Goal: Task Accomplishment & Management: Manage account settings

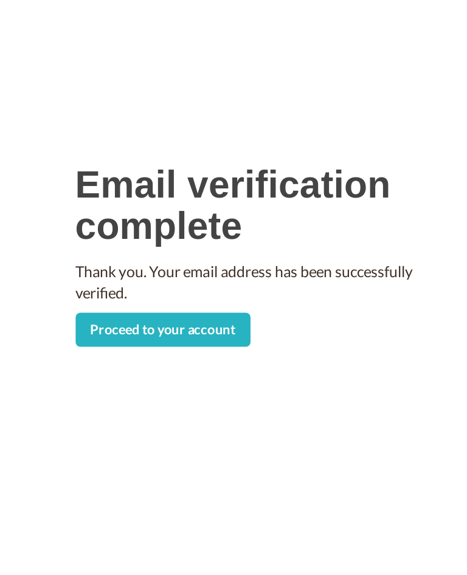
click at [122, 340] on link "Proceed to your account" at bounding box center [173, 351] width 113 height 22
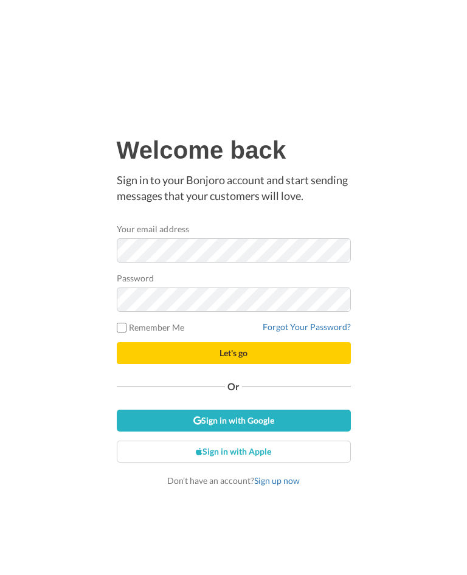
click at [228, 350] on span "Let's go" at bounding box center [234, 353] width 28 height 10
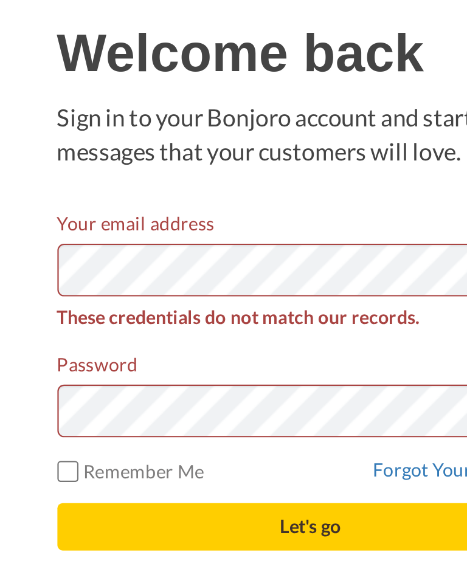
click at [144, 350] on button "Let's go" at bounding box center [234, 361] width 234 height 22
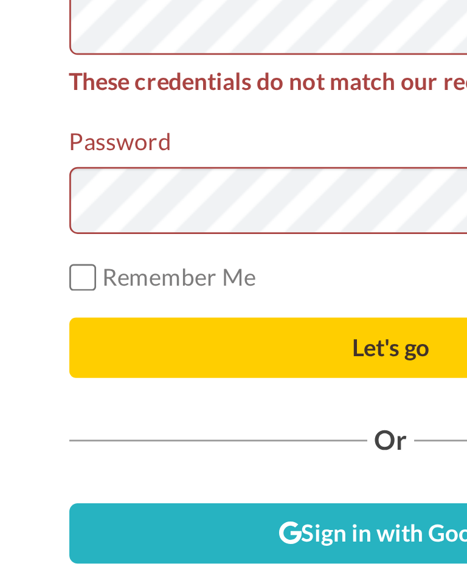
click at [117, 350] on button "Let's go" at bounding box center [234, 361] width 234 height 22
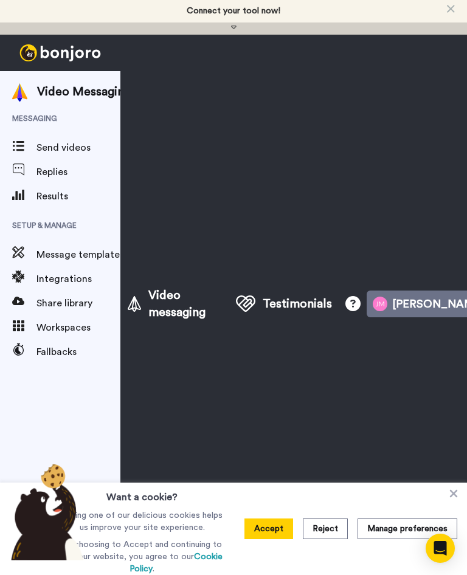
click at [76, 155] on span "Send videos" at bounding box center [79, 148] width 86 height 15
click at [258, 529] on button "Accept" at bounding box center [269, 529] width 49 height 21
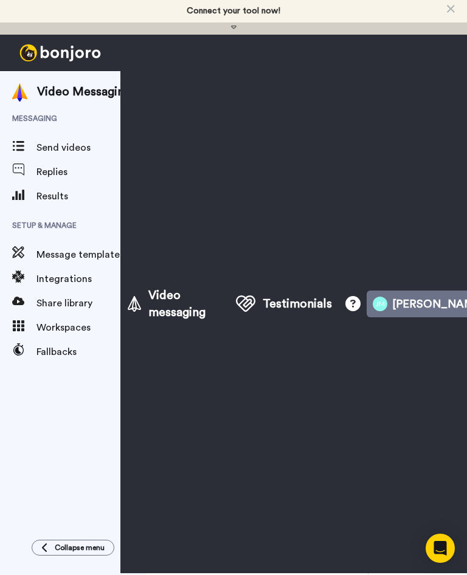
click at [172, 312] on span "Video messaging" at bounding box center [179, 304] width 63 height 34
click at [60, 155] on span "Send videos" at bounding box center [79, 148] width 86 height 15
click at [428, 303] on button "[PERSON_NAME]" at bounding box center [436, 304] width 138 height 27
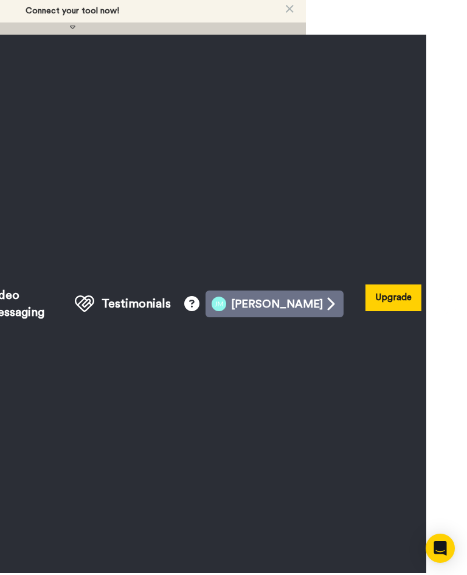
scroll to position [0, 160]
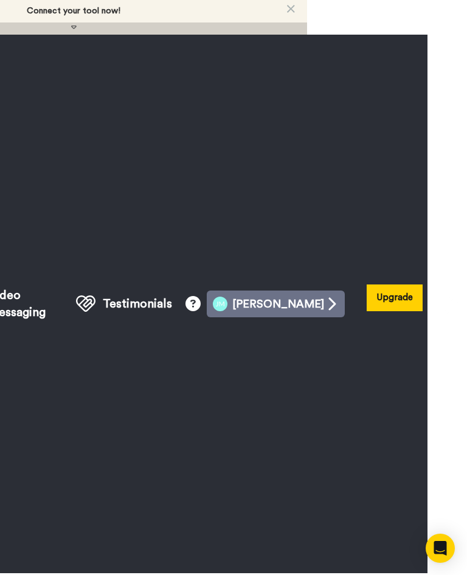
click at [315, 302] on button "[PERSON_NAME]" at bounding box center [276, 304] width 138 height 27
click at [383, 299] on button "Upgrade" at bounding box center [395, 298] width 56 height 26
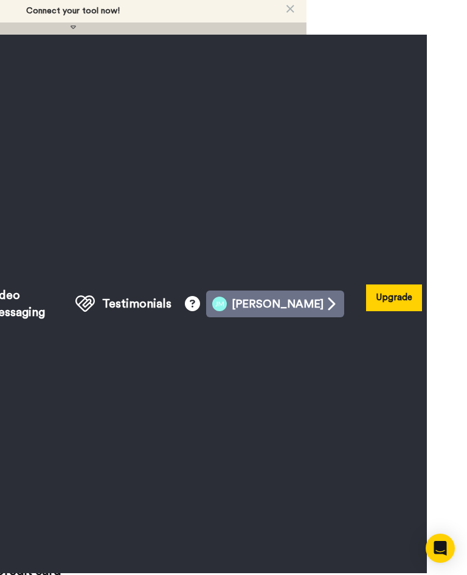
scroll to position [0, 160]
click at [433, 312] on button "Log out" at bounding box center [451, 305] width 36 height 40
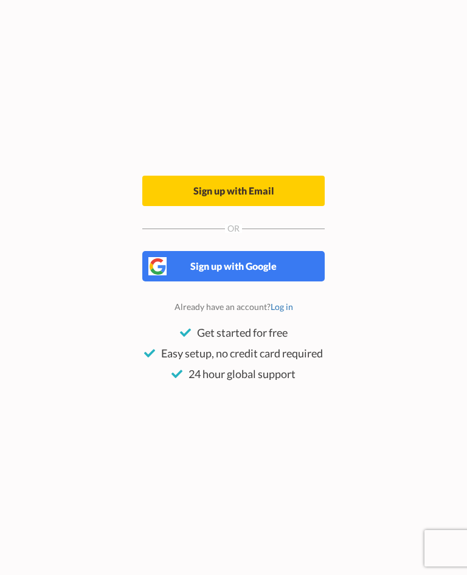
click at [457, 370] on div "Welcome to [PERSON_NAME] By signing up I agree to the Bonjoro Terms of Service …" at bounding box center [233, 287] width 456 height 575
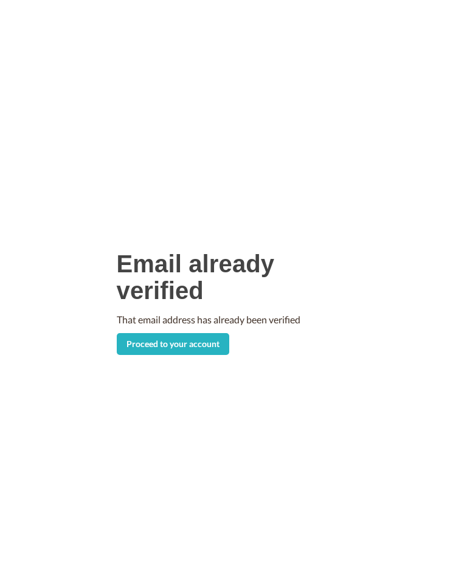
click at [204, 342] on link "Proceed to your account" at bounding box center [173, 344] width 113 height 22
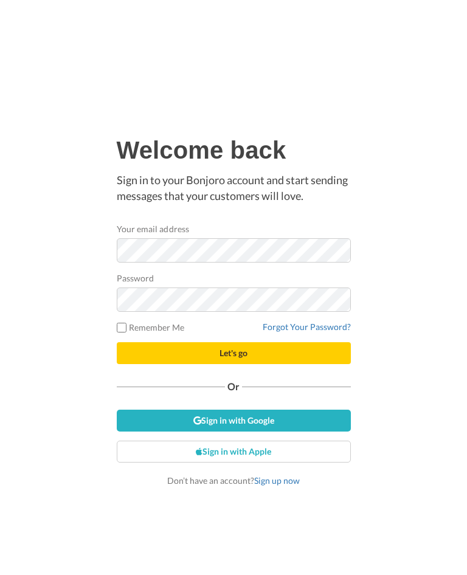
click at [247, 354] on span "Let's go" at bounding box center [234, 353] width 28 height 10
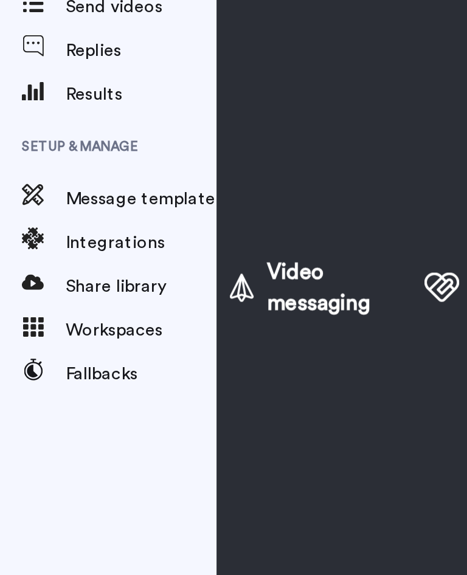
click at [54, 296] on span "Share library" at bounding box center [90, 303] width 109 height 15
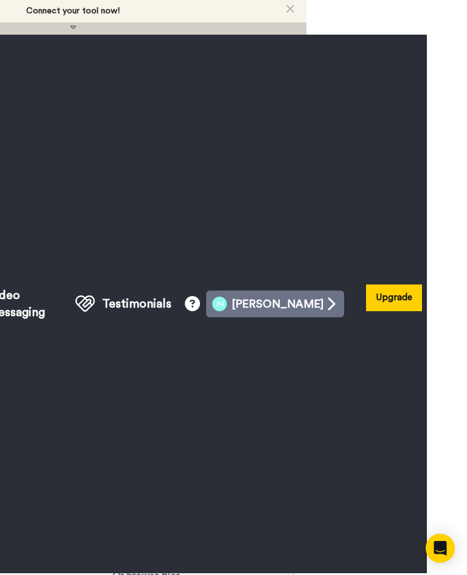
scroll to position [0, 160]
click at [433, 312] on button "Log out" at bounding box center [451, 305] width 36 height 40
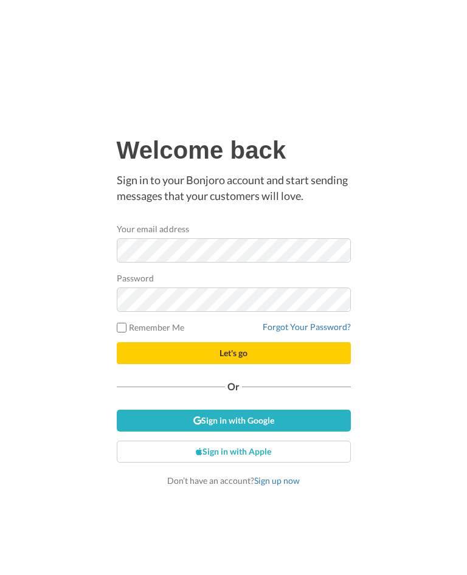
click at [242, 351] on span "Let's go" at bounding box center [234, 353] width 28 height 10
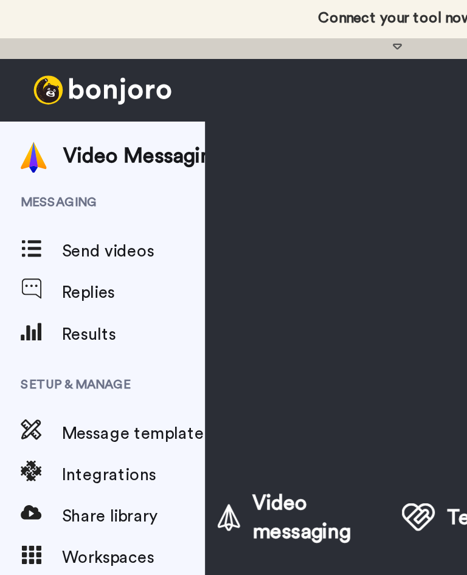
click at [61, 155] on span "Send videos" at bounding box center [79, 148] width 86 height 15
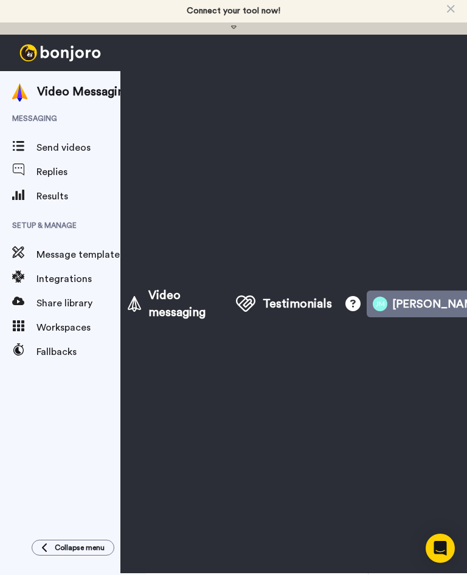
click at [178, 311] on span "Video messaging" at bounding box center [179, 304] width 63 height 34
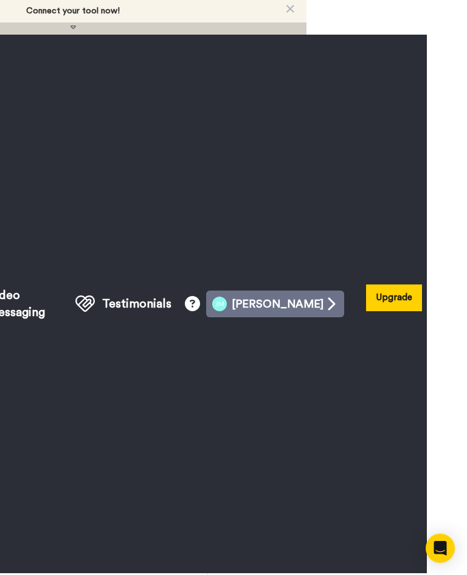
scroll to position [0, 160]
click at [369, 299] on button "Upgrade" at bounding box center [395, 298] width 56 height 26
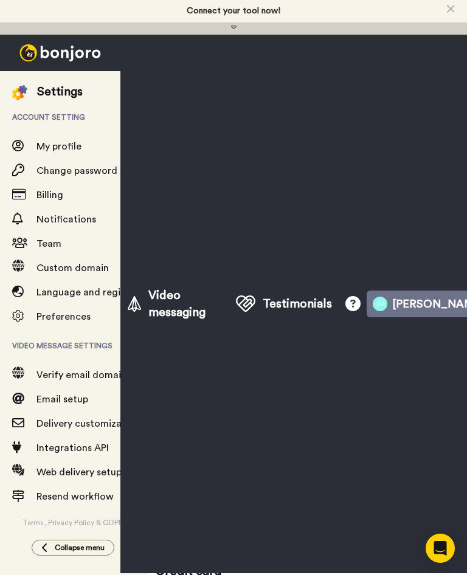
click at [270, 13] on div "Connect your tool now!" at bounding box center [234, 11] width 94 height 10
click at [239, 29] on button "button" at bounding box center [233, 29] width 467 height 12
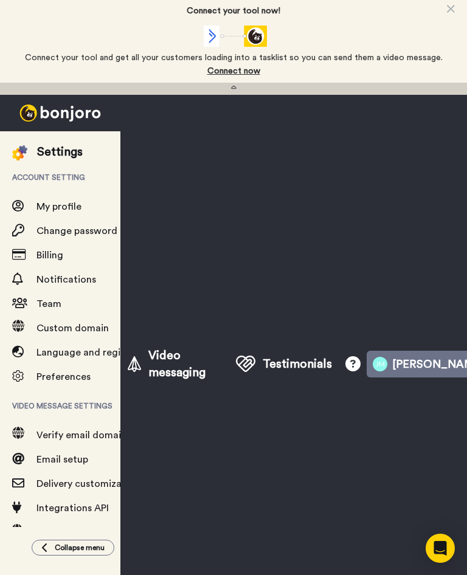
click at [235, 73] on link "Connect now" at bounding box center [234, 71] width 424 height 10
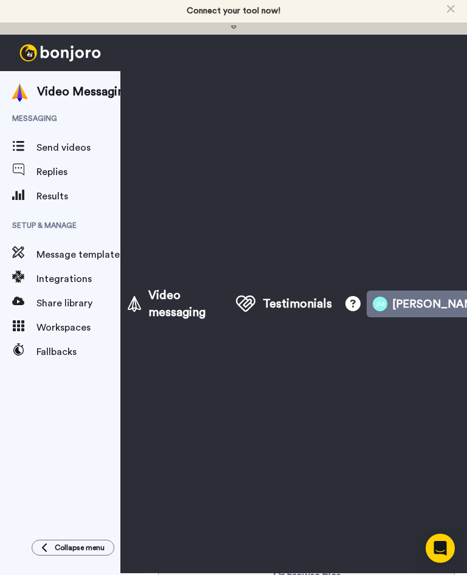
click at [195, 311] on span "Video messaging" at bounding box center [179, 304] width 63 height 34
click at [137, 308] on icon at bounding box center [134, 303] width 13 height 19
click at [88, 262] on span "Message template" at bounding box center [79, 255] width 86 height 15
